Goal: Information Seeking & Learning: Find specific page/section

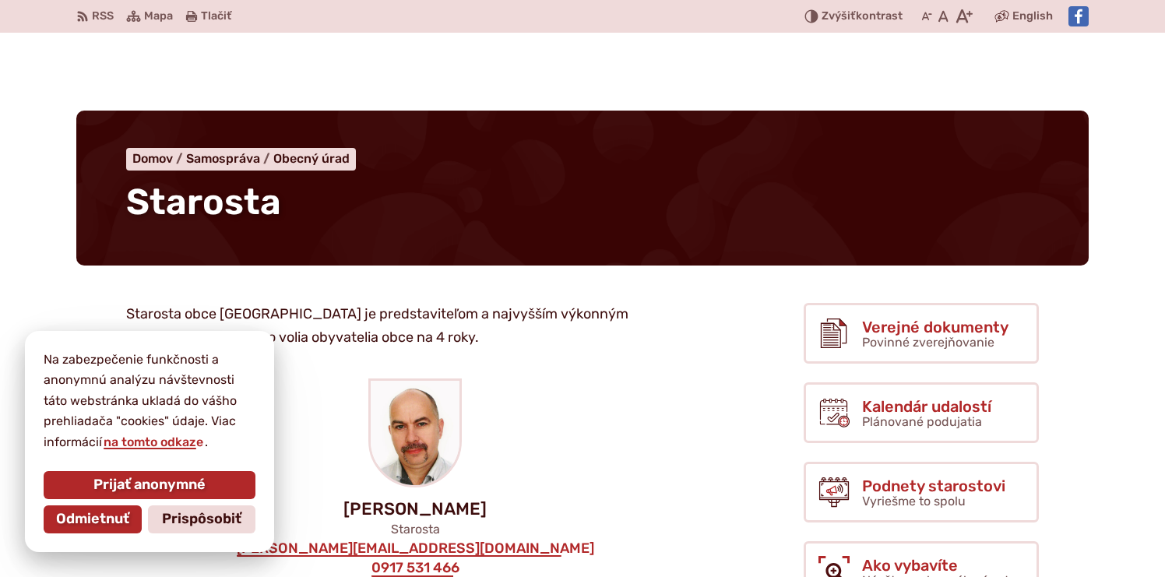
scroll to position [144, 0]
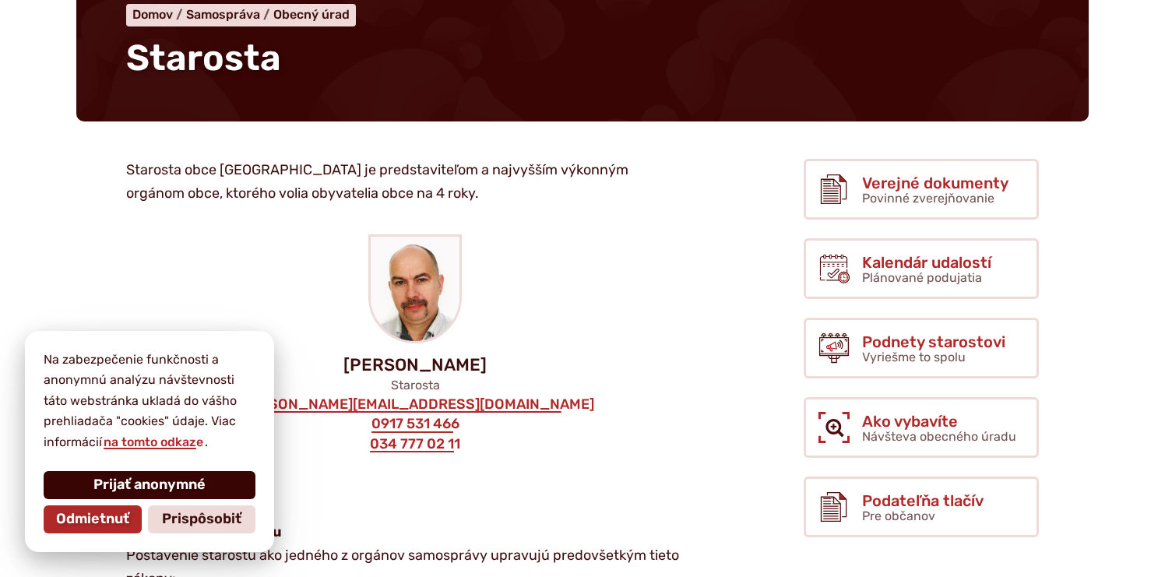
click at [199, 472] on button "Prijať anonymné" at bounding box center [150, 485] width 212 height 28
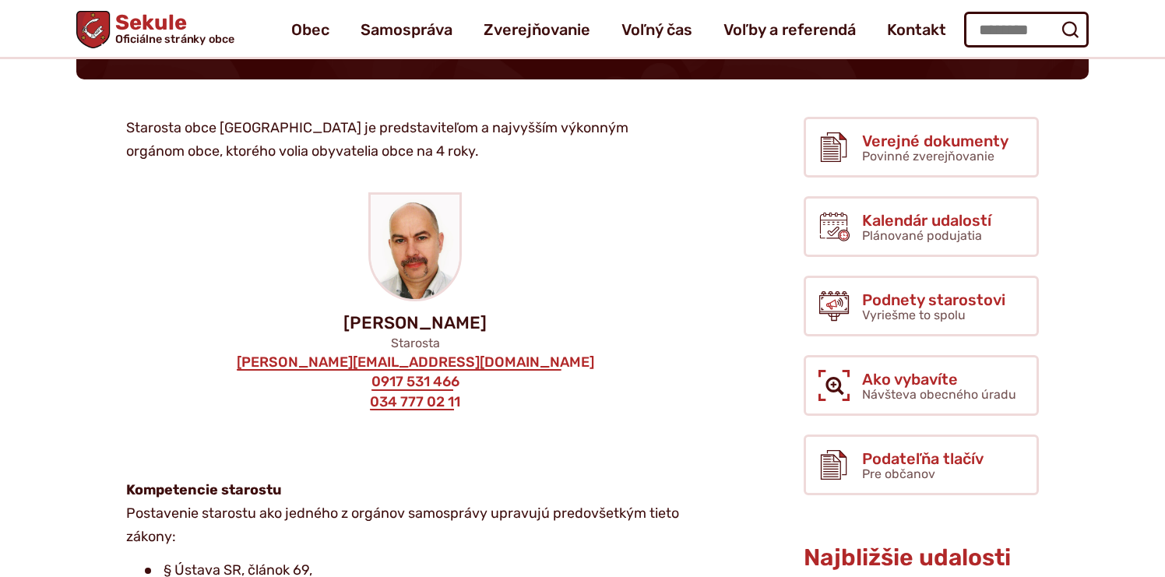
scroll to position [0, 0]
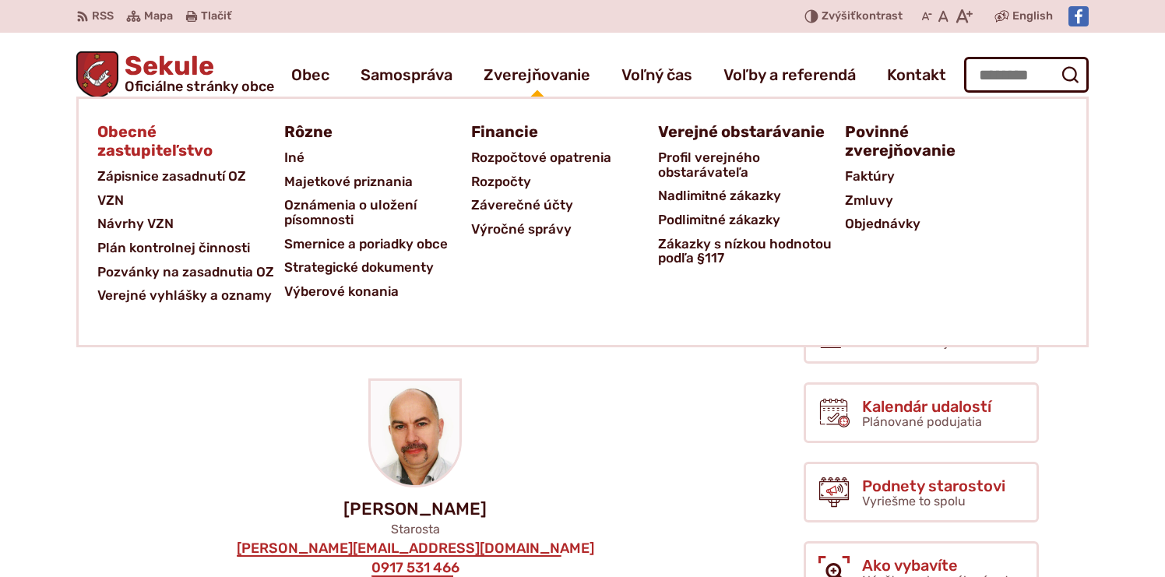
click at [141, 153] on span "Obecné zastupiteľstvo" at bounding box center [181, 141] width 168 height 47
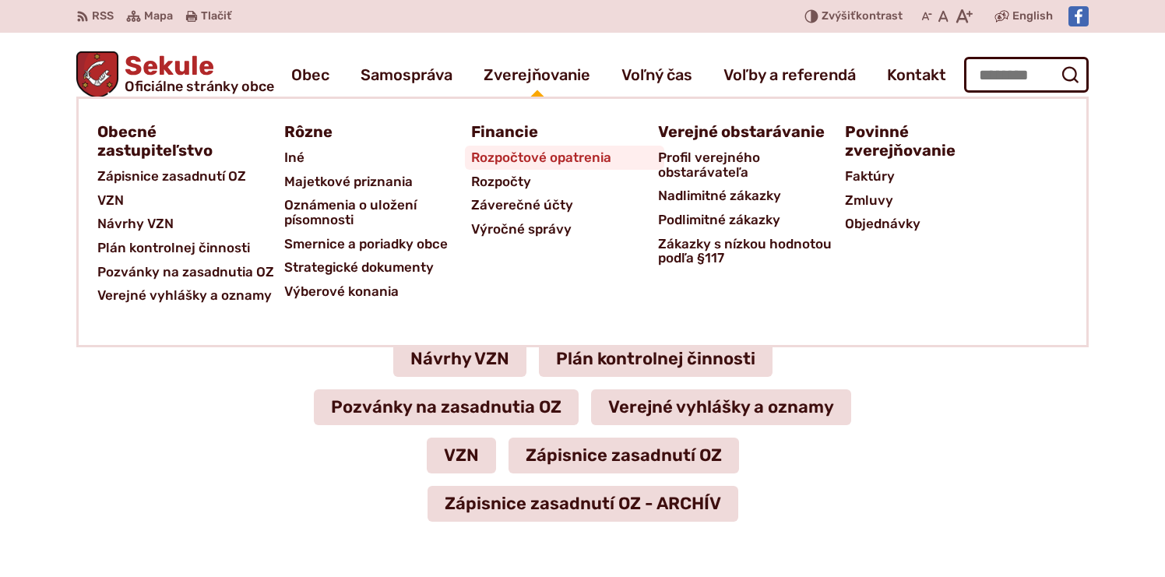
click at [526, 157] on span "Rozpočtové opatrenia" at bounding box center [541, 158] width 140 height 24
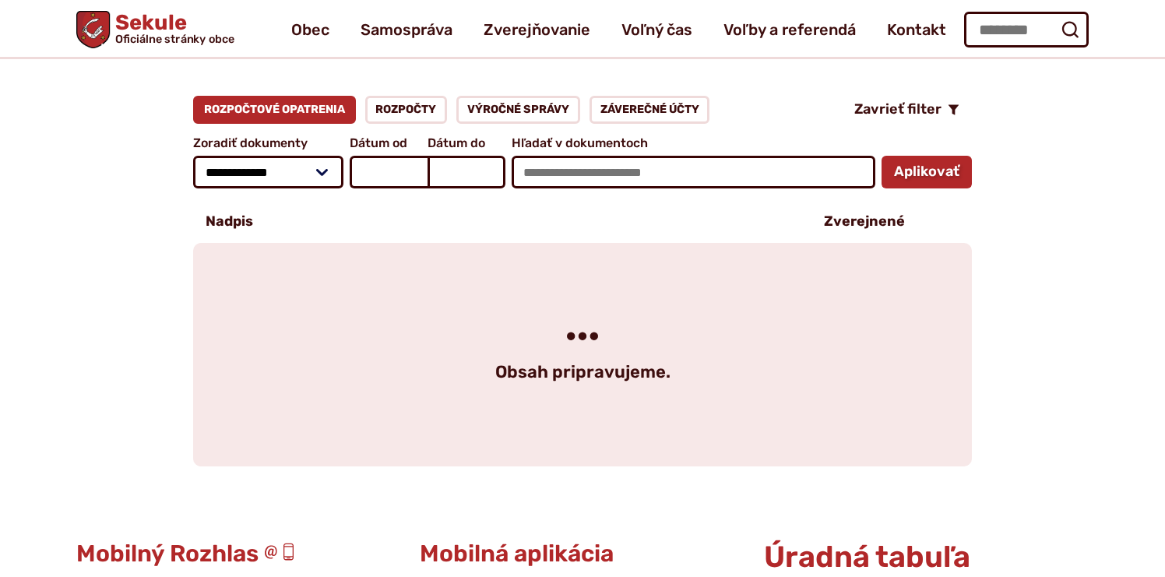
scroll to position [181, 0]
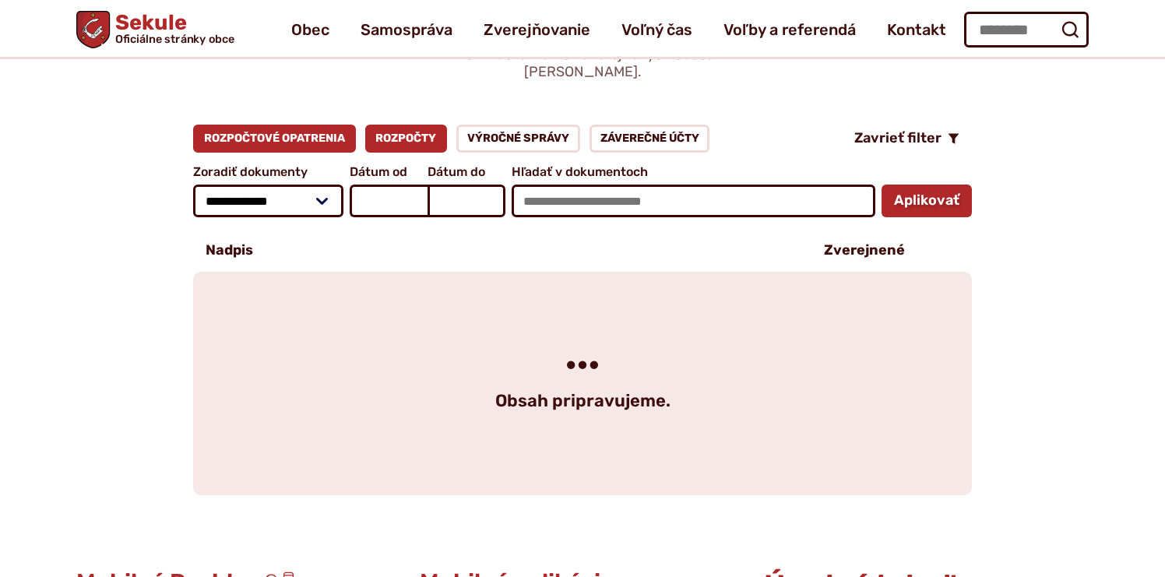
click at [404, 125] on link "Rozpočty" at bounding box center [406, 139] width 83 height 28
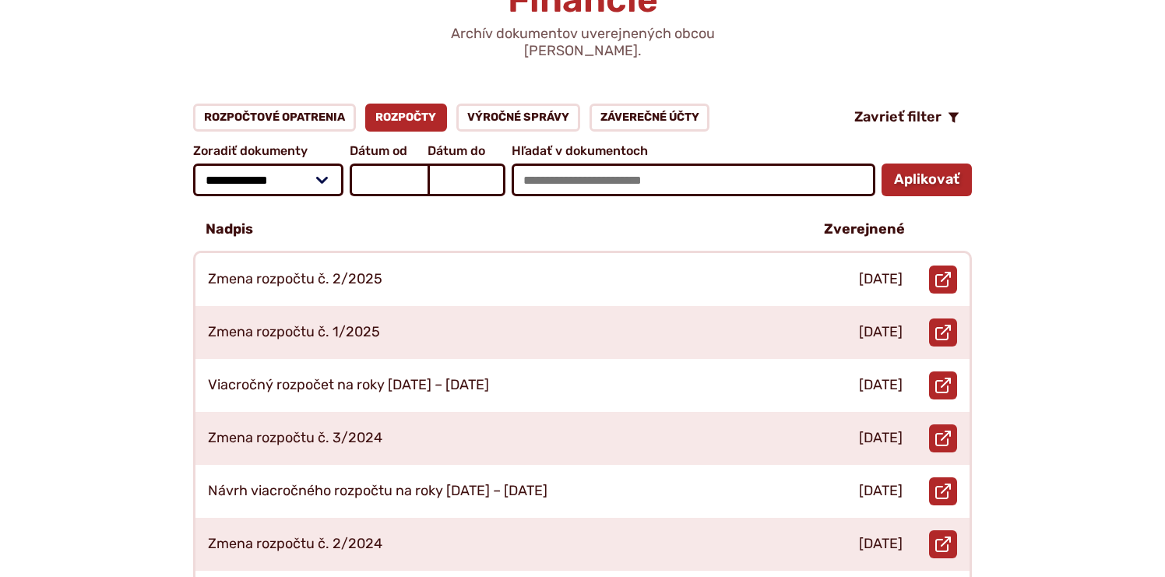
scroll to position [211, 0]
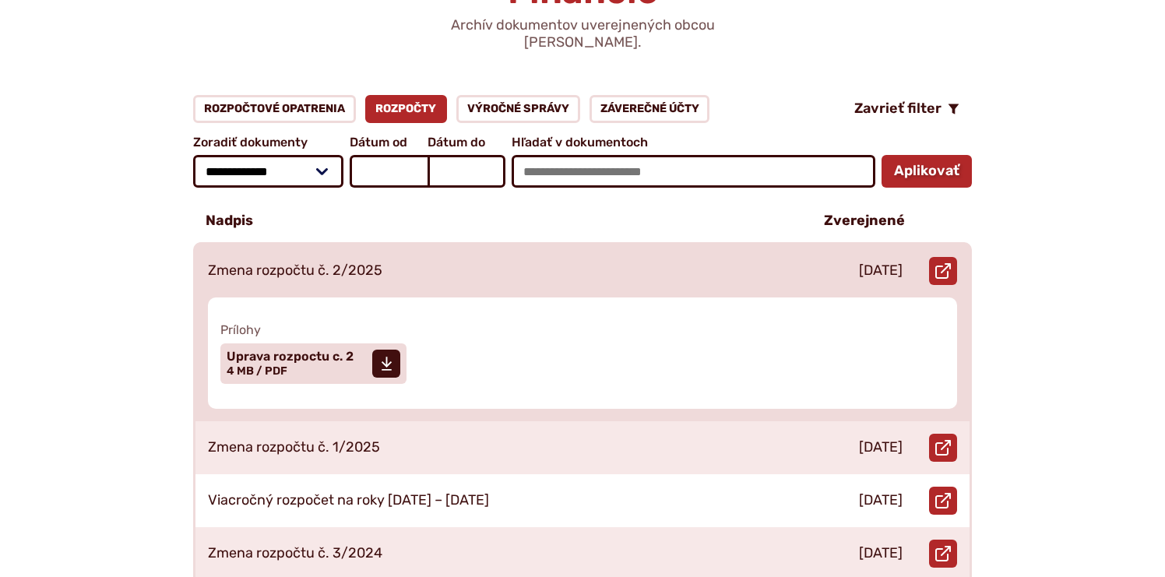
click at [957, 244] on div "Otvoriť document Zmena rozpočtu č. 2/2025 v [GEOGRAPHIC_DATA]." at bounding box center [942, 270] width 55 height 53
click at [373, 350] on span at bounding box center [386, 364] width 28 height 28
